Goal: Navigation & Orientation: Go to known website

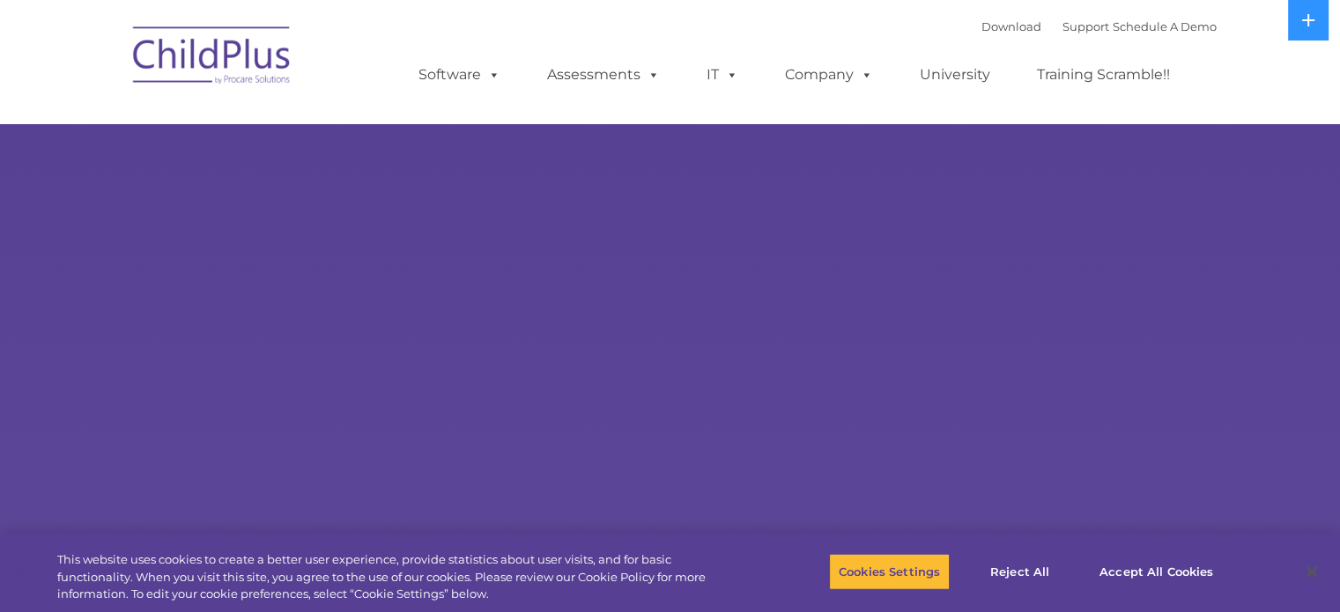
select select "MEDIUM"
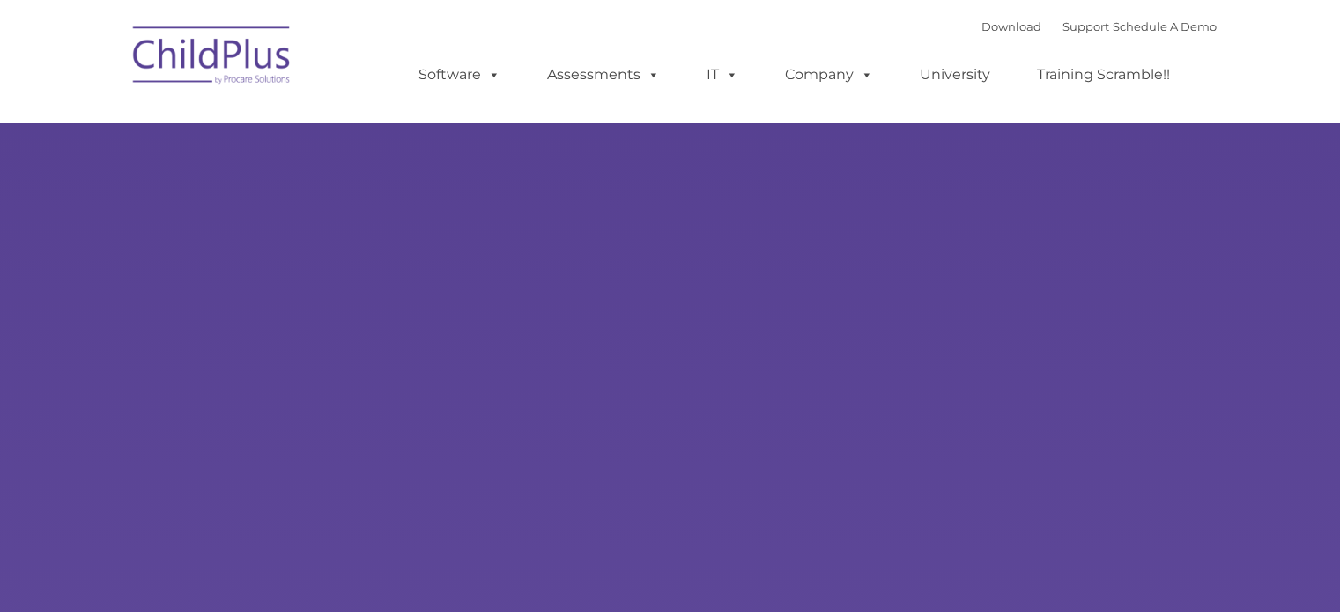
type input ""
select select "MEDIUM"
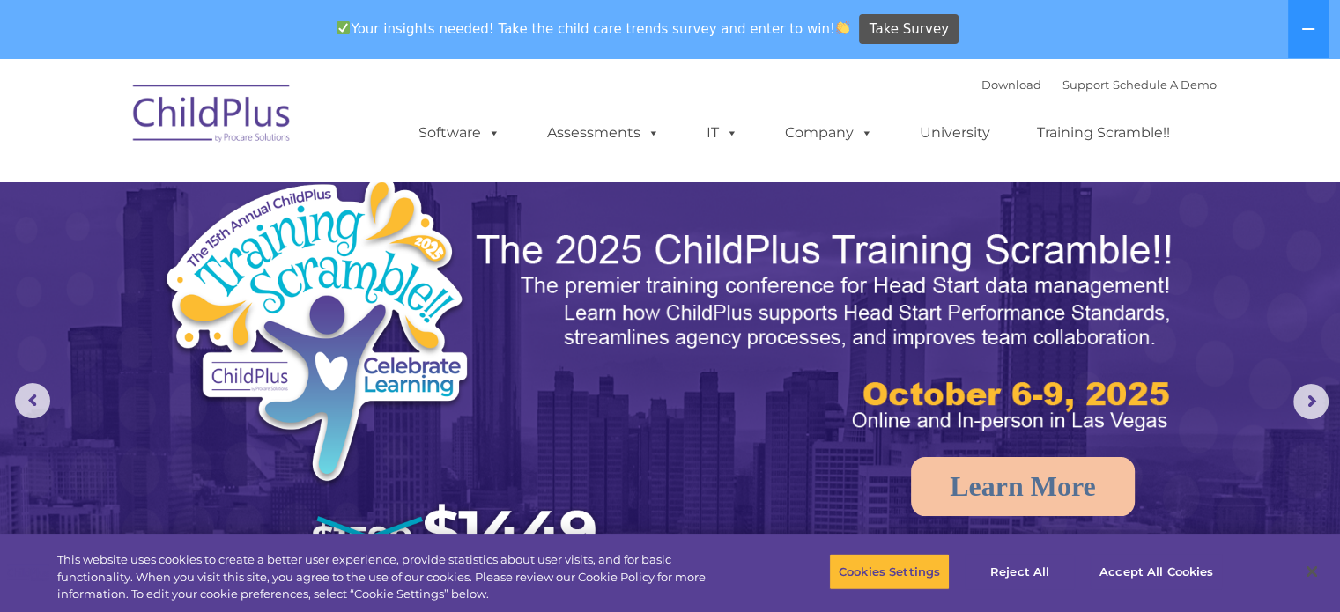
click at [254, 115] on img at bounding box center [212, 116] width 176 height 88
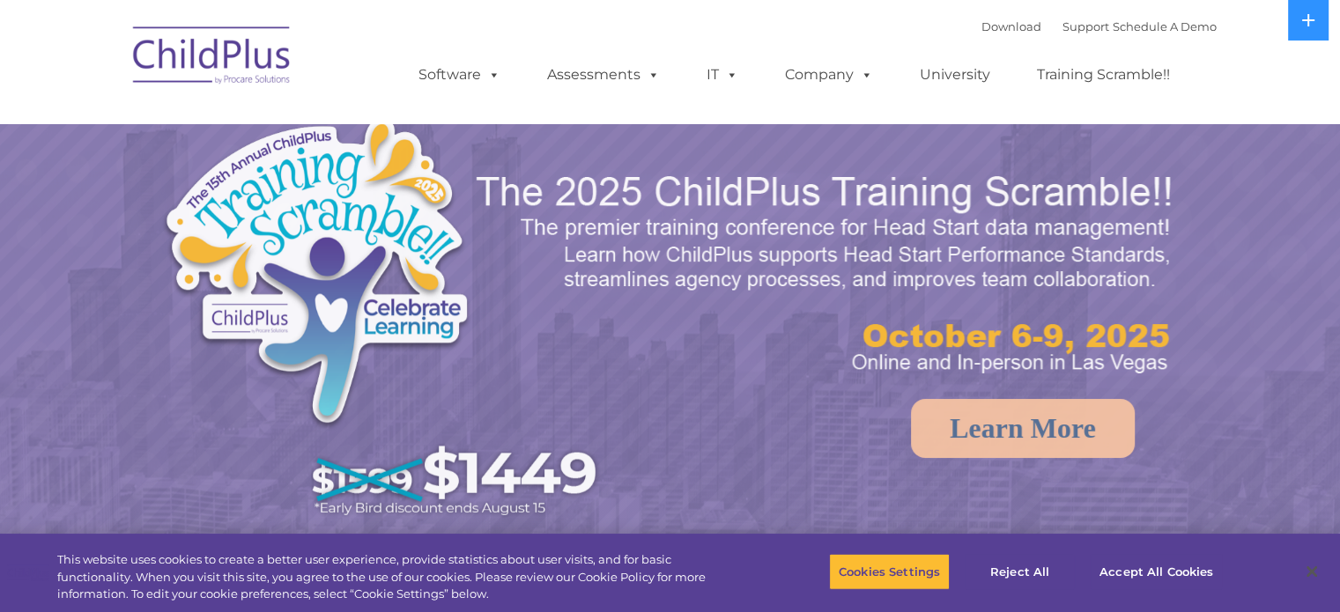
select select "MEDIUM"
